Goal: Task Accomplishment & Management: Use online tool/utility

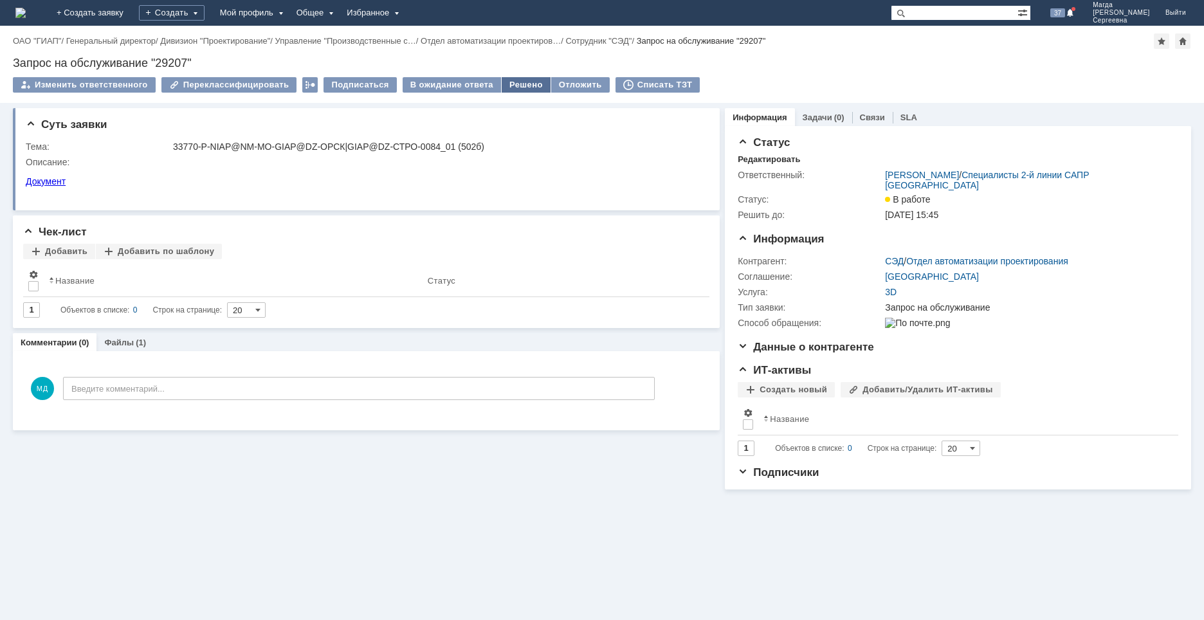
click at [516, 87] on div "Решено" at bounding box center [526, 84] width 49 height 15
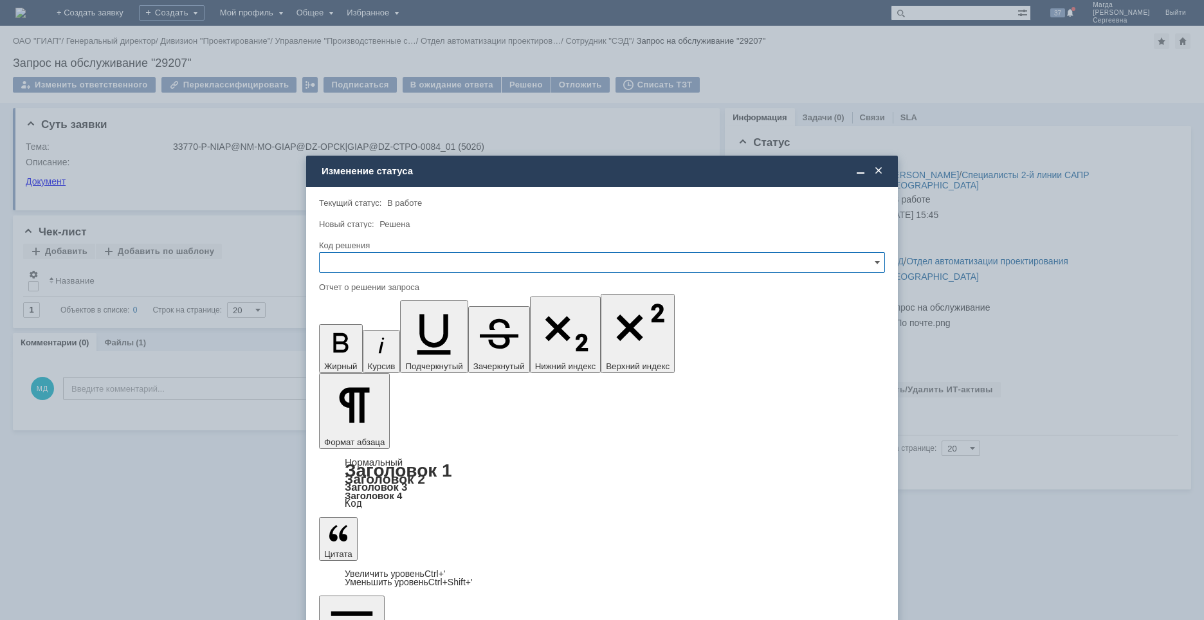
click at [371, 263] on input "text" at bounding box center [602, 262] width 566 height 21
drag, startPoint x: 347, startPoint y: 348, endPoint x: 24, endPoint y: 84, distance: 417.4
click at [347, 348] on span "Решено" at bounding box center [601, 350] width 549 height 10
type input "Решено"
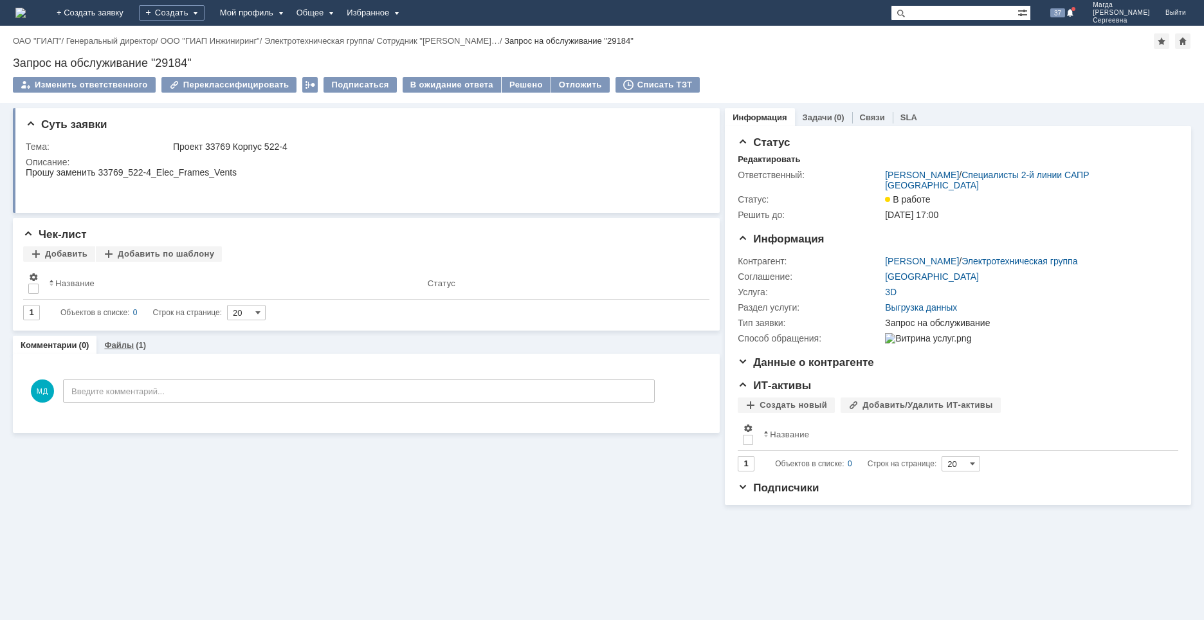
click at [107, 342] on link "Файлы" at bounding box center [119, 345] width 30 height 10
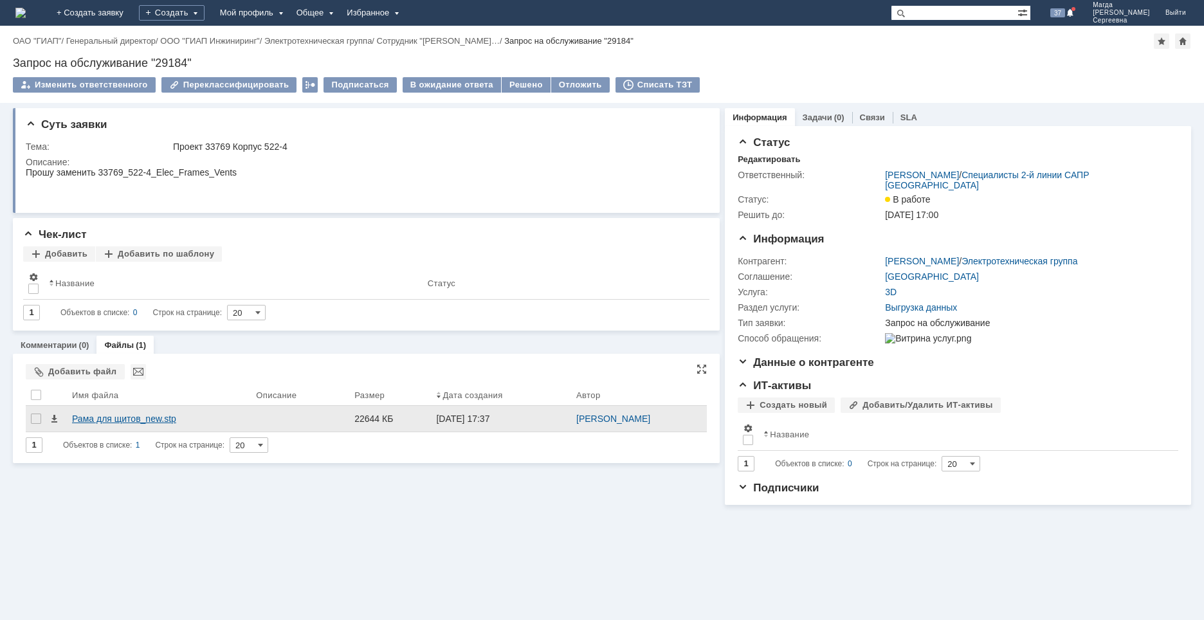
click at [96, 418] on div "Рама для щитов_new.stp" at bounding box center [159, 419] width 174 height 10
